Goal: Task Accomplishment & Management: Manage account settings

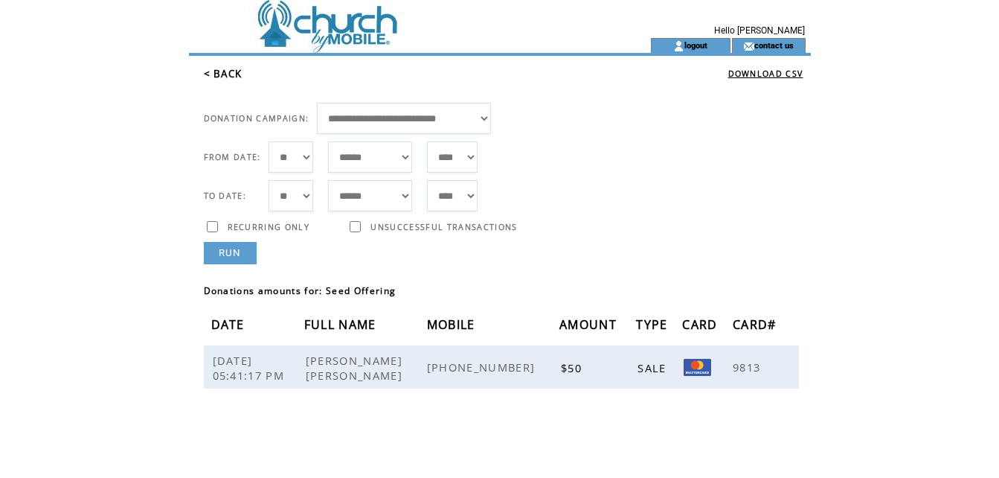
click at [700, 38] on td "logout" at bounding box center [691, 45] width 80 height 15
click at [699, 39] on td "logout" at bounding box center [691, 45] width 80 height 15
click at [692, 42] on link "logout" at bounding box center [695, 45] width 23 height 10
